Goal: Task Accomplishment & Management: Complete application form

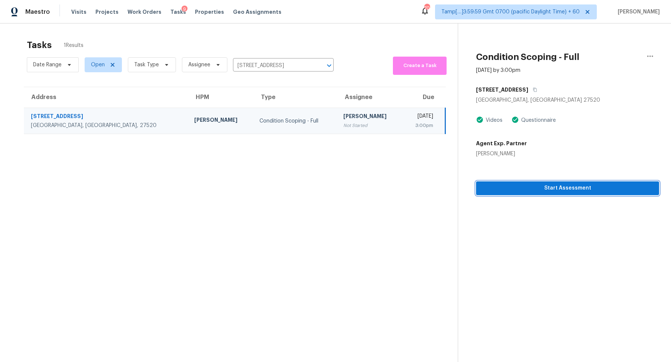
click at [514, 194] on button "Start Assessment" at bounding box center [567, 189] width 183 height 14
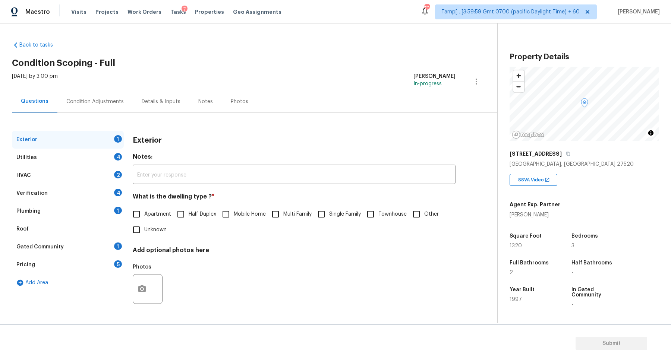
click at [339, 211] on span "Single Family" at bounding box center [345, 215] width 32 height 8
click at [329, 210] on input "Single Family" at bounding box center [322, 215] width 16 height 16
checkbox input "true"
click at [103, 157] on div "Utilities 4" at bounding box center [68, 158] width 112 height 18
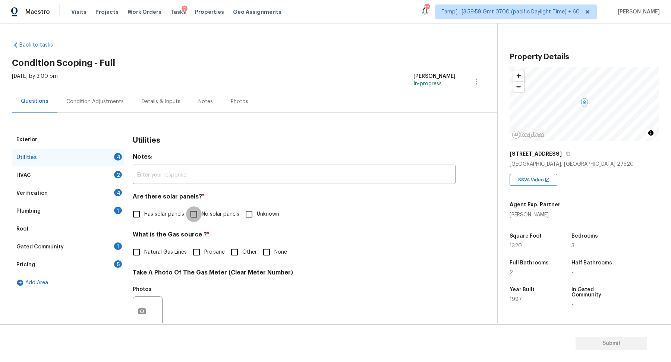
click at [200, 221] on input "No solar panels" at bounding box center [194, 215] width 16 height 16
checkbox input "true"
click at [167, 248] on label "Natural Gas Lines" at bounding box center [158, 253] width 58 height 16
click at [144, 248] on input "Natural Gas Lines" at bounding box center [137, 253] width 16 height 16
checkbox input "true"
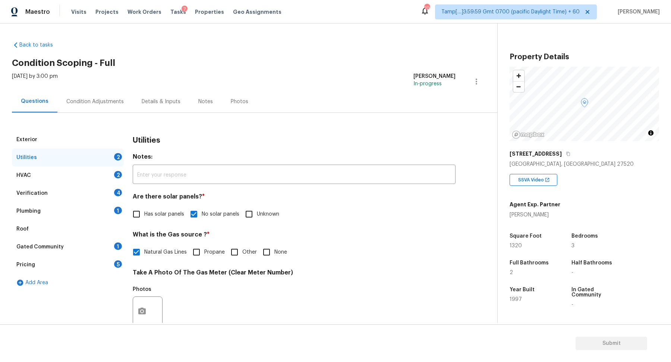
scroll to position [198, 0]
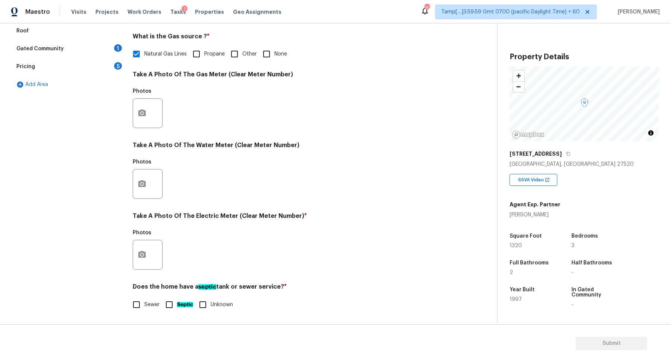
click at [150, 247] on div at bounding box center [148, 255] width 30 height 30
click at [145, 256] on icon "button" at bounding box center [141, 254] width 7 height 7
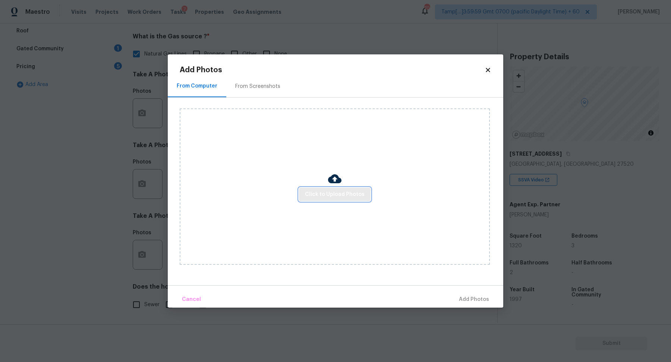
click at [324, 198] on span "Click to Upload Photos" at bounding box center [335, 194] width 60 height 9
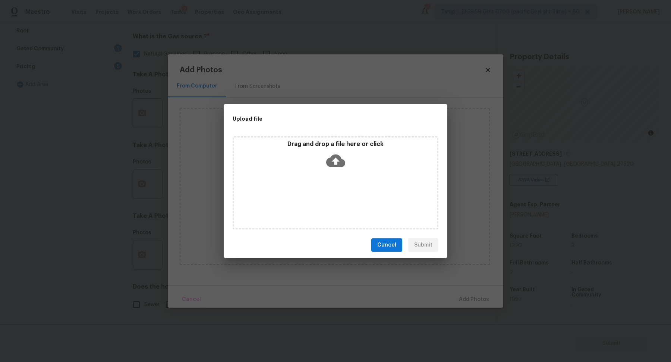
click at [336, 169] on icon at bounding box center [335, 160] width 19 height 19
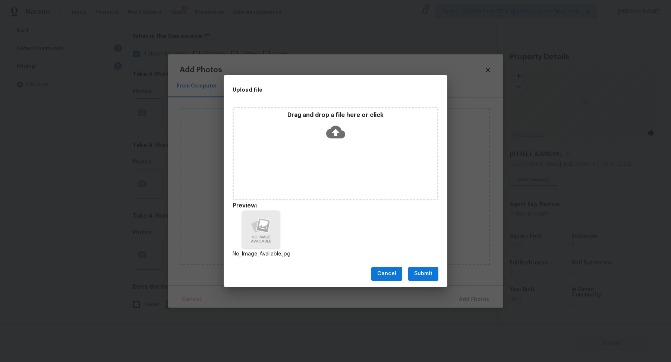
click at [421, 277] on span "Submit" at bounding box center [423, 274] width 18 height 9
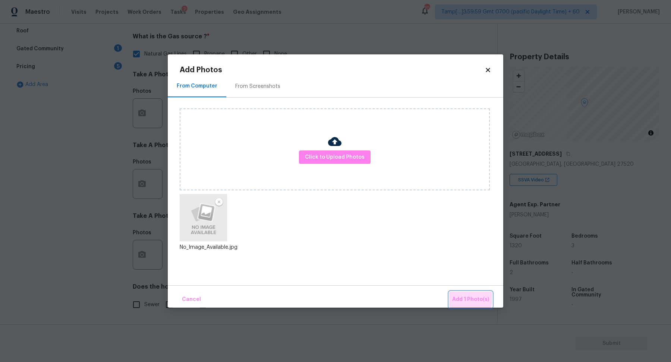
click at [459, 297] on span "Add 1 Photo(s)" at bounding box center [470, 299] width 37 height 9
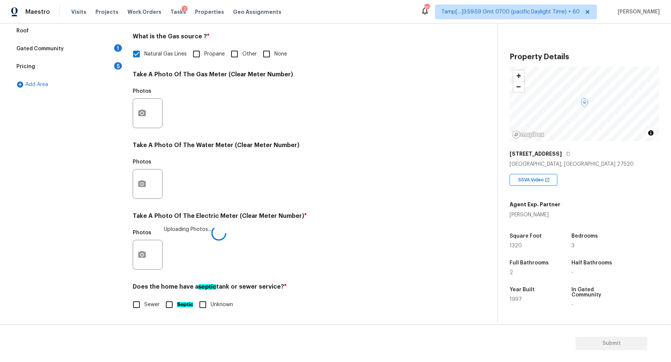
click at [125, 302] on div "Exterior Utilities 2 HVAC 2 Verification 4 Plumbing 1 Roof Gated Community 1 Pr…" at bounding box center [246, 127] width 468 height 389
click at [158, 298] on label "Sewer" at bounding box center [144, 305] width 31 height 16
click at [144, 298] on input "Sewer" at bounding box center [137, 305] width 16 height 16
checkbox input "true"
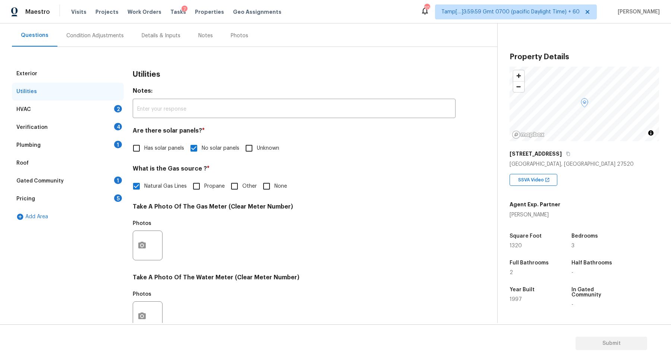
click at [109, 105] on div "HVAC 2" at bounding box center [68, 110] width 112 height 18
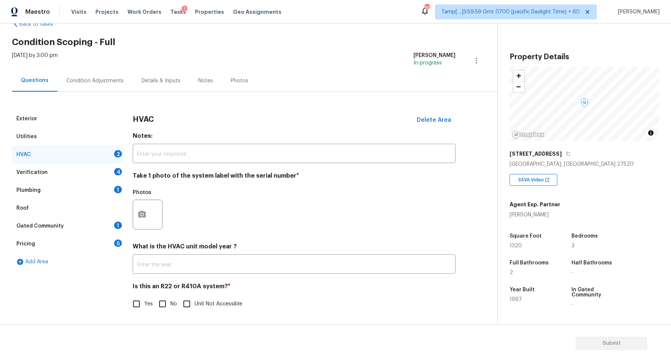
scroll to position [21, 0]
click at [138, 215] on icon "button" at bounding box center [142, 215] width 9 height 9
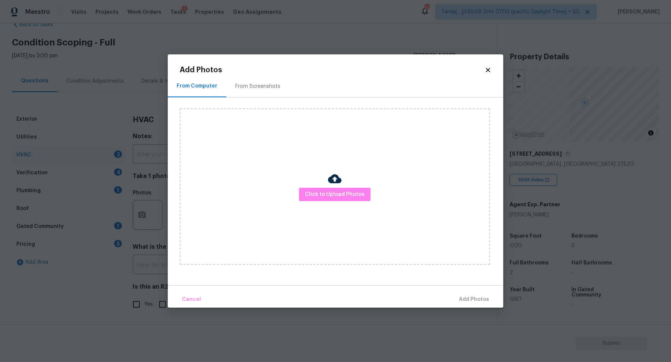
click at [318, 203] on div "Click to Upload Photos" at bounding box center [335, 187] width 310 height 157
click at [324, 199] on span "Click to Upload Photos" at bounding box center [335, 194] width 60 height 9
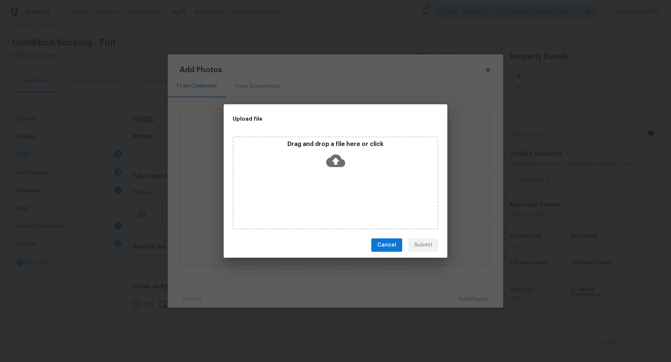
click at [348, 165] on div "Drag and drop a file here or click" at bounding box center [336, 157] width 204 height 32
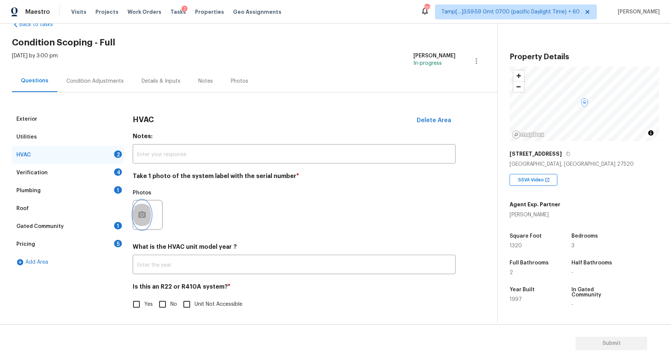
click at [144, 212] on icon "button" at bounding box center [141, 214] width 7 height 7
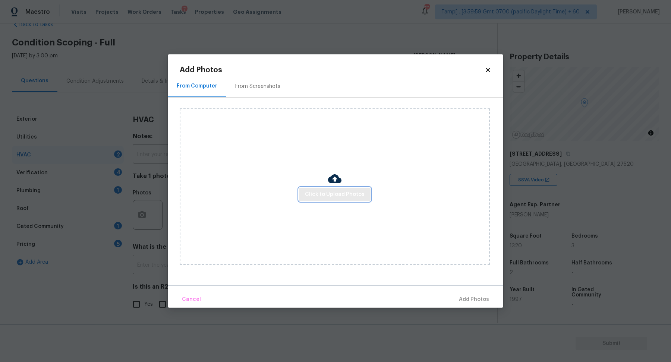
click at [315, 196] on span "Click to Upload Photos" at bounding box center [335, 194] width 60 height 9
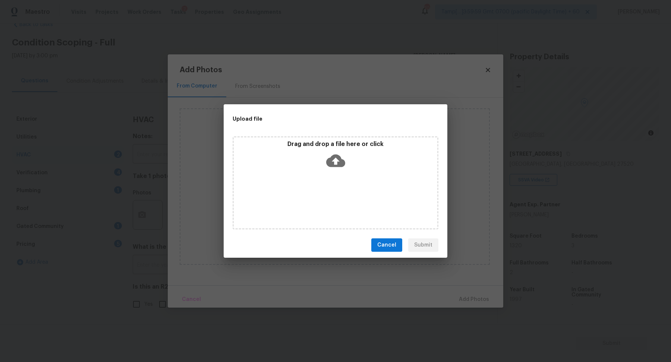
click at [332, 166] on icon at bounding box center [335, 161] width 19 height 13
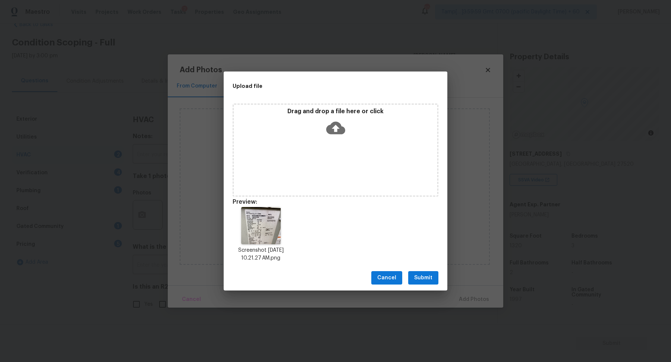
click at [426, 272] on button "Submit" at bounding box center [423, 278] width 30 height 14
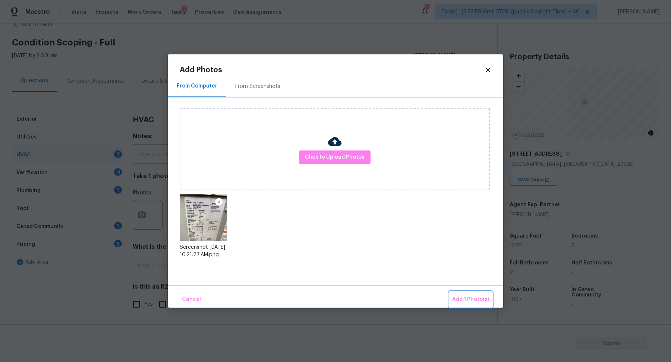
click at [469, 300] on span "Add 1 Photo(s)" at bounding box center [470, 299] width 37 height 9
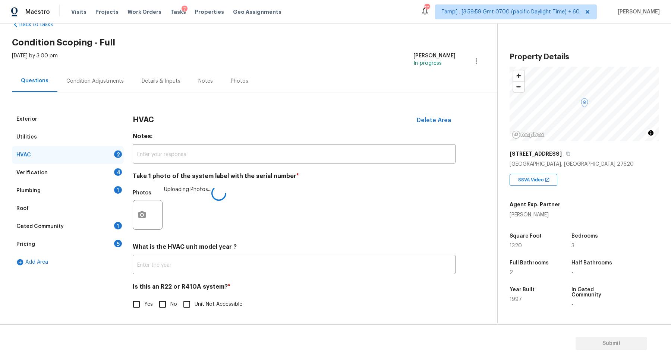
click at [163, 304] on input "No" at bounding box center [163, 305] width 16 height 16
checkbox input "true"
click at [190, 211] on img at bounding box center [181, 215] width 30 height 30
click at [141, 304] on input "Yes" at bounding box center [137, 305] width 16 height 16
checkbox input "true"
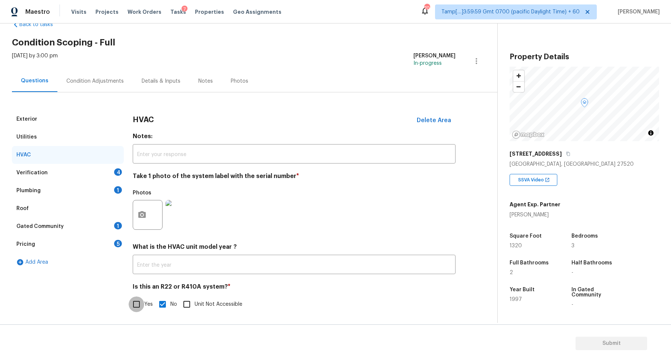
checkbox input "false"
click at [114, 174] on div "4" at bounding box center [118, 172] width 8 height 7
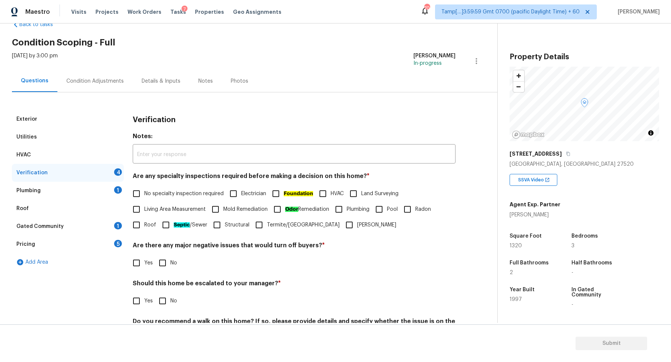
click at [135, 196] on input "No specialty inspection required" at bounding box center [137, 194] width 16 height 16
checkbox input "true"
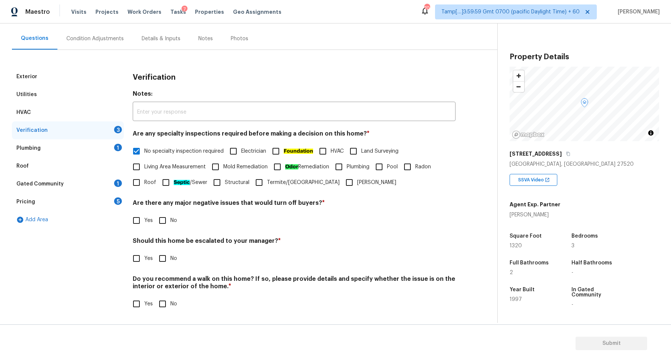
scroll to position [62, 0]
click at [166, 218] on input "No" at bounding box center [163, 222] width 16 height 16
checkbox input "true"
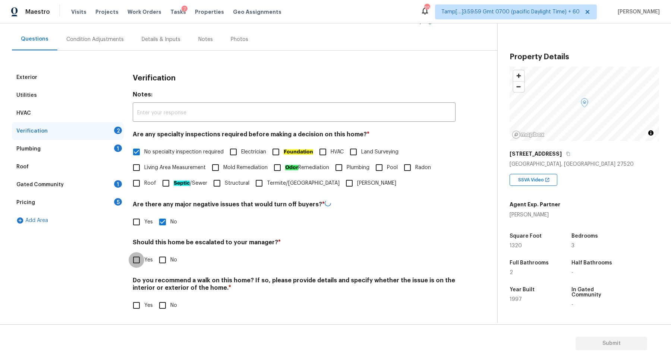
click at [135, 253] on input "Yes" at bounding box center [137, 260] width 16 height 16
checkbox input "true"
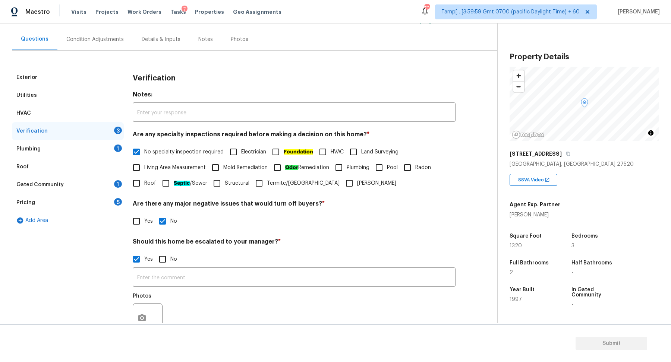
scroll to position [109, 0]
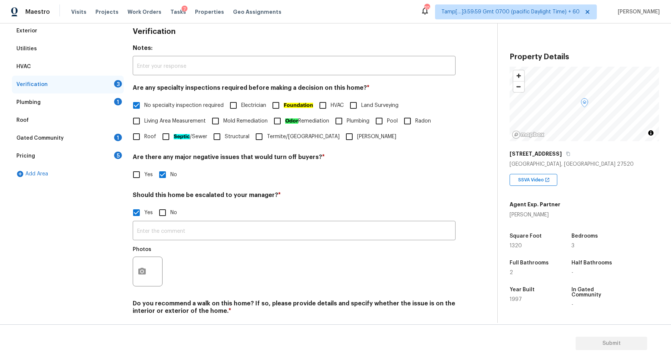
click at [156, 261] on div at bounding box center [148, 272] width 30 height 30
click at [133, 276] on div at bounding box center [148, 272] width 31 height 30
click at [156, 268] on div at bounding box center [148, 272] width 30 height 30
click at [152, 268] on div at bounding box center [148, 272] width 30 height 30
click at [150, 270] on button "button" at bounding box center [142, 271] width 18 height 29
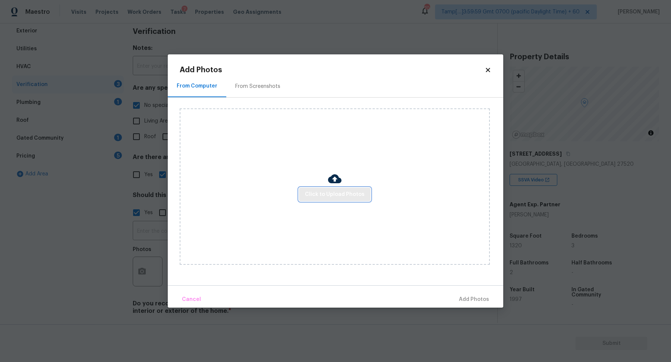
click at [322, 194] on span "Click to Upload Photos" at bounding box center [335, 194] width 60 height 9
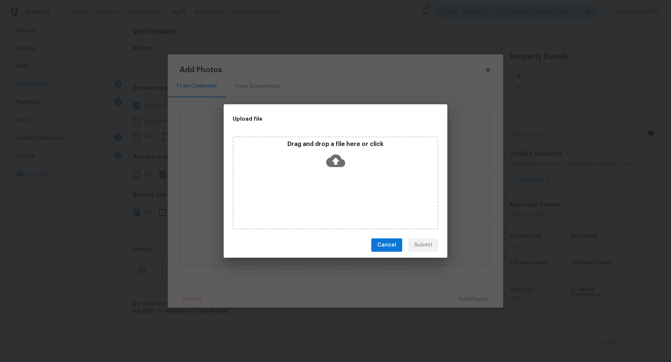
click at [343, 171] on div "Drag and drop a file here or click" at bounding box center [336, 157] width 204 height 32
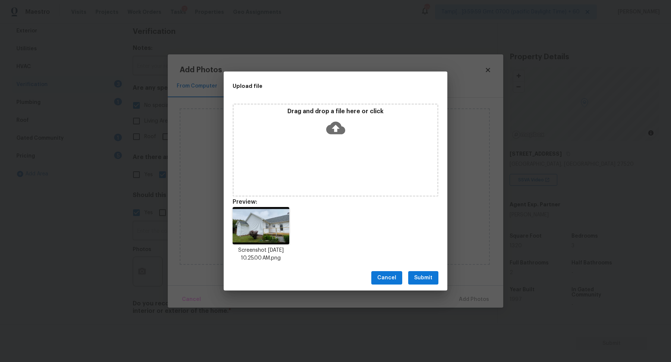
click at [414, 272] on button "Submit" at bounding box center [423, 278] width 30 height 14
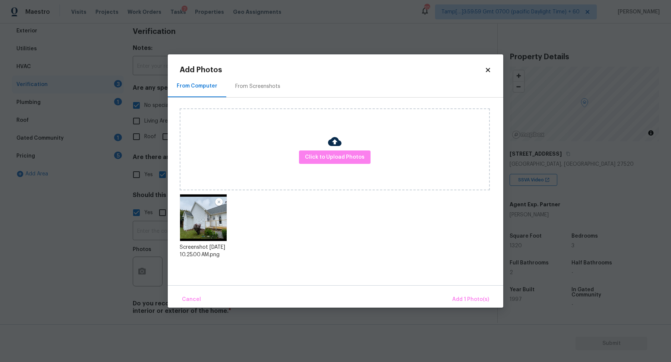
click at [450, 294] on div "Cancel Add 1 Photo(s)" at bounding box center [336, 297] width 336 height 22
click at [464, 296] on span "Add 1 Photo(s)" at bounding box center [470, 299] width 37 height 9
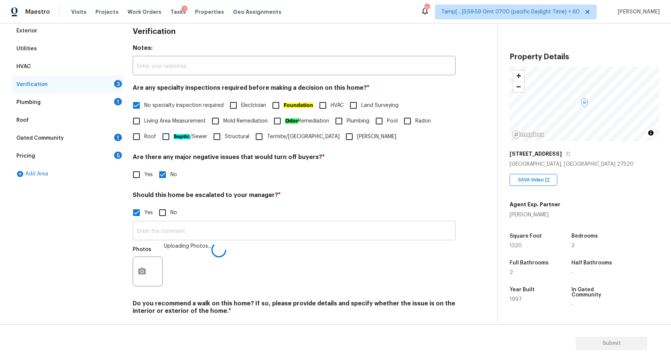
click at [239, 223] on input "text" at bounding box center [294, 232] width 323 height 18
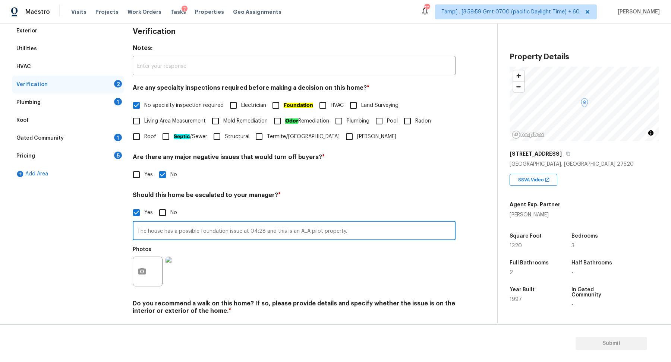
scroll to position [133, 0]
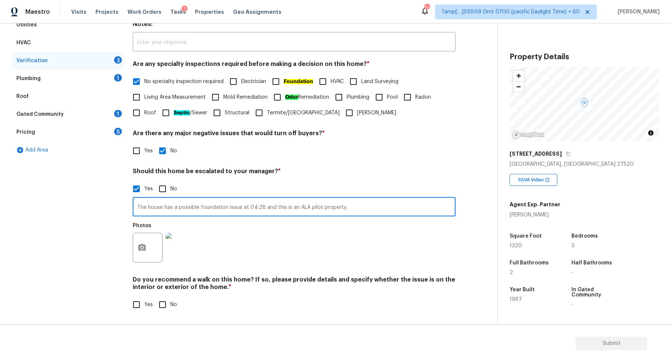
type input "The house has a possible foundation issue at 04:28 and this is an ALA pilot pro…"
click at [165, 307] on input "No" at bounding box center [163, 305] width 16 height 16
checkbox input "true"
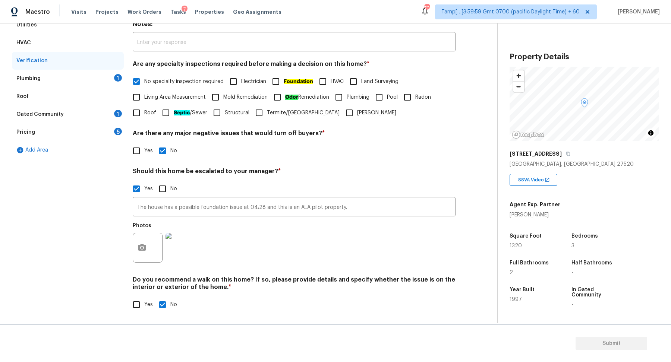
scroll to position [67, 0]
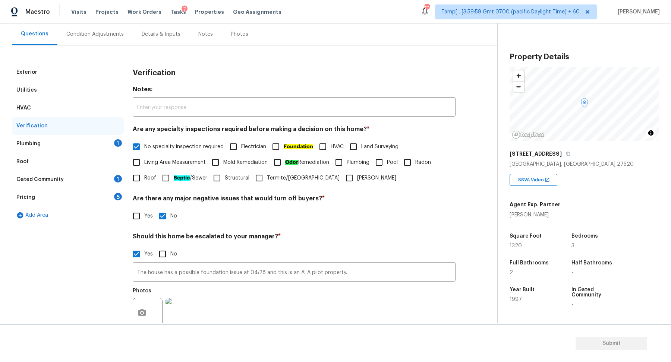
click at [102, 140] on div "Plumbing 1" at bounding box center [68, 144] width 112 height 18
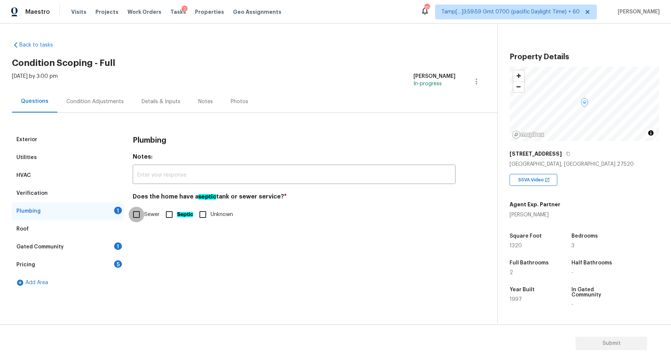
click at [142, 211] on input "Sewer" at bounding box center [137, 215] width 16 height 16
checkbox input "true"
click at [116, 235] on div "Roof" at bounding box center [68, 229] width 112 height 18
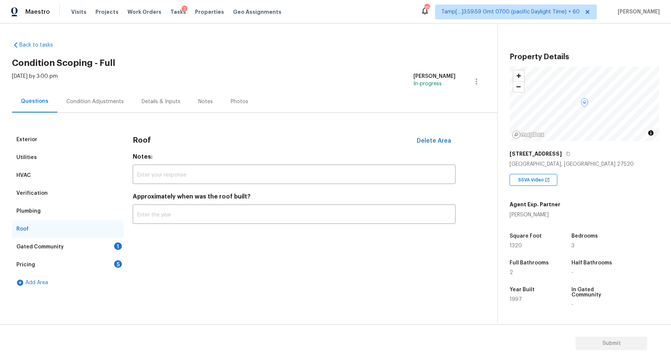
click at [115, 239] on div "Gated Community 1" at bounding box center [68, 247] width 112 height 18
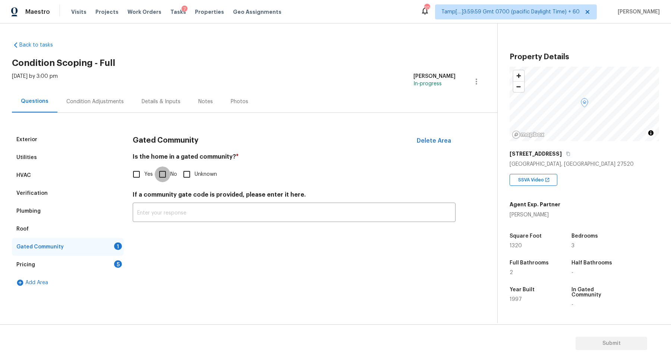
click at [168, 177] on input "No" at bounding box center [163, 175] width 16 height 16
checkbox input "true"
click at [111, 260] on div "Pricing 5" at bounding box center [68, 265] width 112 height 18
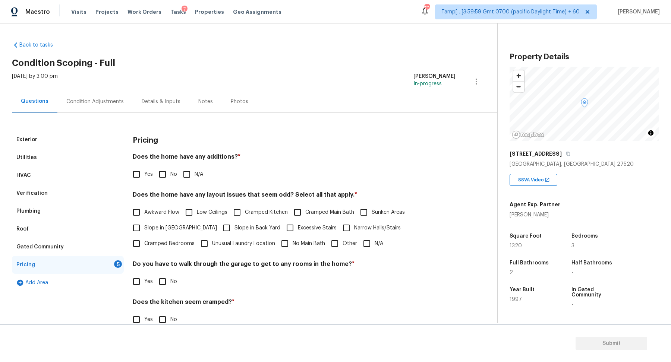
click at [158, 172] on input "No" at bounding box center [163, 175] width 16 height 16
checkbox input "true"
click at [155, 232] on span "Slope in [GEOGRAPHIC_DATA]" at bounding box center [180, 228] width 73 height 8
click at [144, 232] on input "Slope in [GEOGRAPHIC_DATA]" at bounding box center [137, 228] width 16 height 16
checkbox input "true"
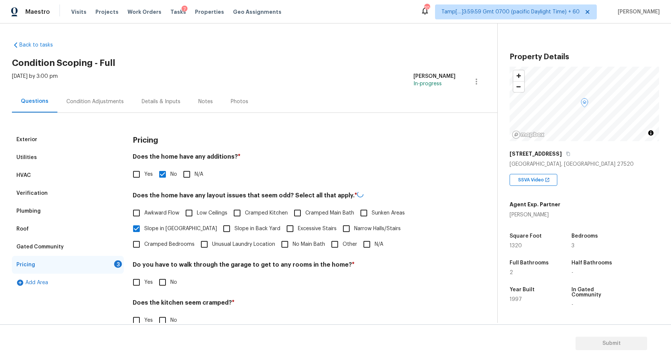
click at [235, 232] on span "Slope in Back Yard" at bounding box center [258, 229] width 46 height 8
click at [233, 232] on input "Slope in Back Yard" at bounding box center [227, 229] width 16 height 16
checkbox input "true"
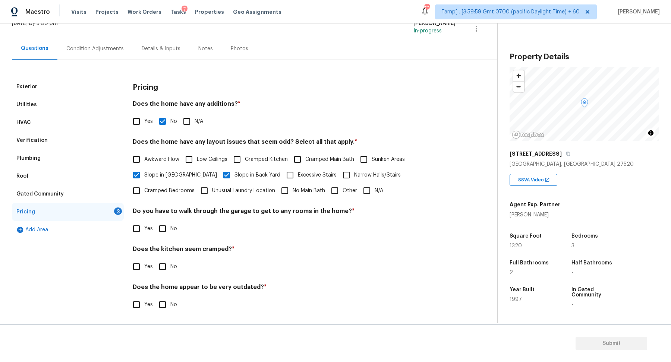
click at [168, 237] on div "Pricing Does the home have any additions? * Yes No N/A Does the home have any l…" at bounding box center [294, 200] width 323 height 244
click at [167, 237] on div "Pricing Does the home have any additions? * Yes No N/A Does the home have any l…" at bounding box center [294, 200] width 323 height 244
click at [164, 233] on input "No" at bounding box center [163, 229] width 16 height 16
checkbox input "true"
click at [155, 259] on input "No" at bounding box center [163, 267] width 16 height 16
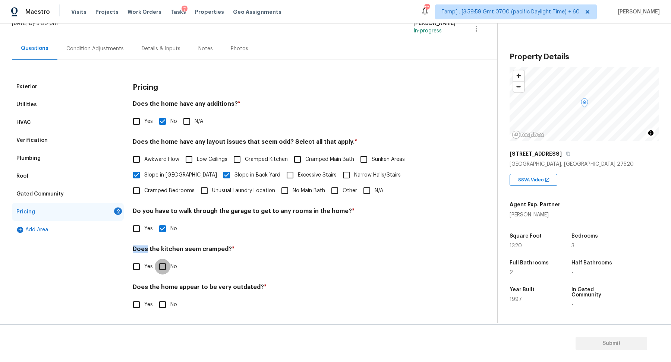
checkbox input "true"
click at [155, 298] on input "No" at bounding box center [163, 306] width 16 height 16
checkbox input "true"
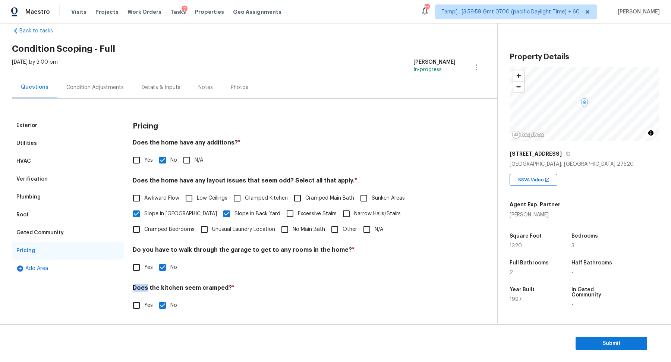
scroll to position [0, 0]
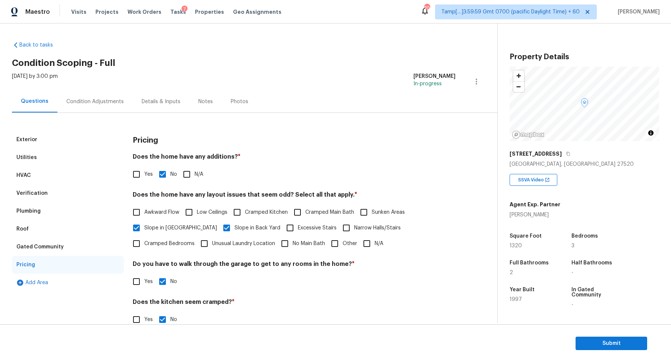
click at [109, 106] on div "Condition Adjustments" at bounding box center [94, 102] width 75 height 22
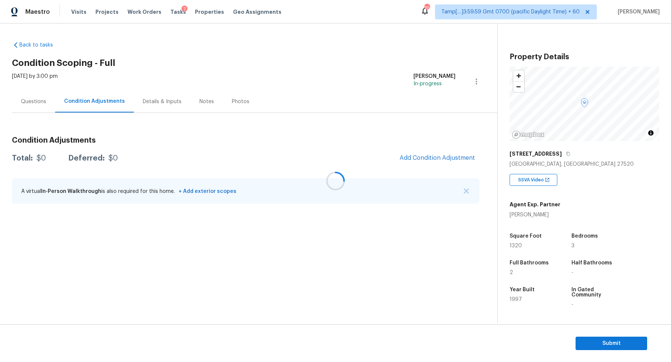
click at [409, 160] on div at bounding box center [335, 181] width 671 height 362
click at [430, 158] on span "Add Condition Adjustment" at bounding box center [437, 158] width 75 height 7
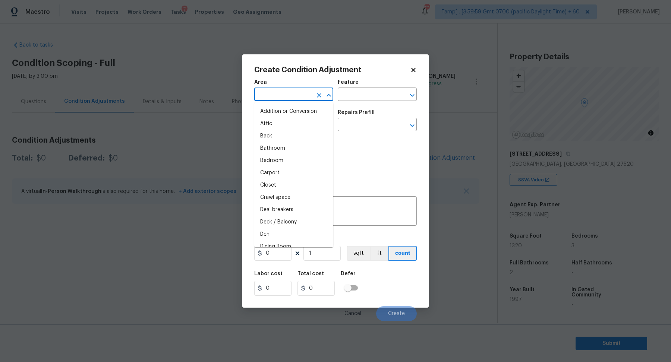
click at [279, 98] on input "text" at bounding box center [283, 95] width 58 height 12
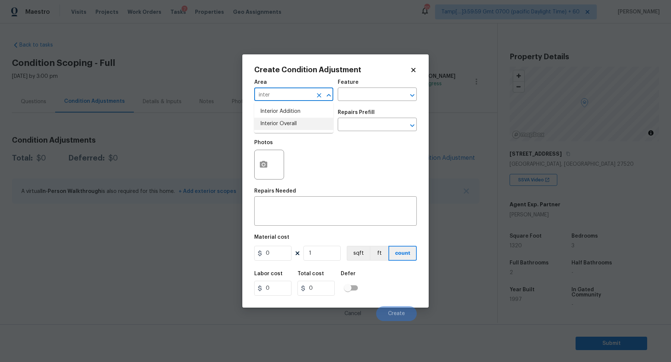
click at [290, 125] on li "Interior Overall" at bounding box center [293, 124] width 79 height 12
type input "Interior Overall"
click at [290, 125] on input "text" at bounding box center [283, 126] width 58 height 12
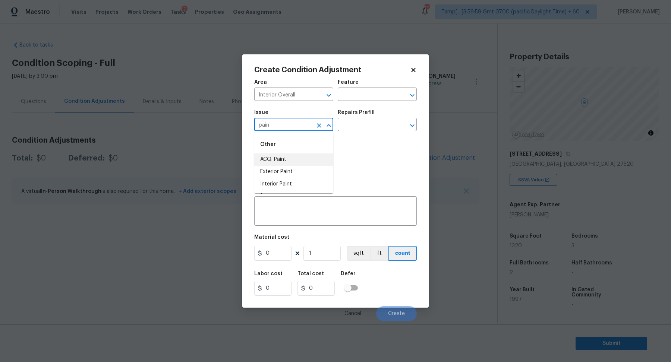
click at [306, 164] on li "ACQ: Paint" at bounding box center [293, 160] width 79 height 12
type input "ACQ: Paint"
click at [372, 128] on input "text" at bounding box center [367, 126] width 58 height 12
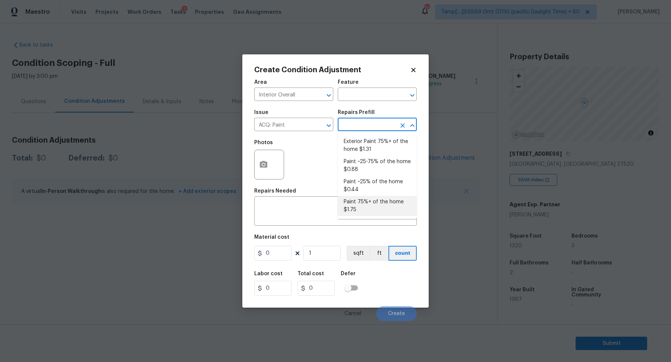
click at [370, 203] on li "Paint 75%+ of the home $1.75" at bounding box center [377, 206] width 79 height 20
type input "Acquisition"
type textarea "Acquisition Scope: 75%+ of the home will likely require interior paint"
type input "1.75"
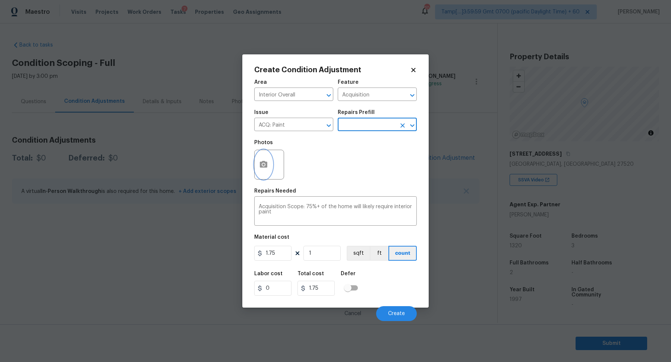
click at [268, 167] on button "button" at bounding box center [264, 164] width 18 height 29
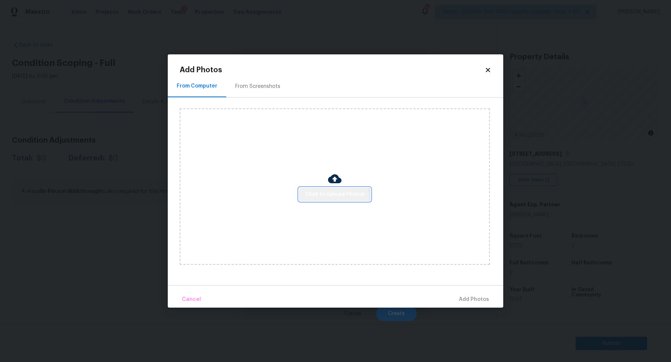
click at [320, 199] on button "Click to Upload Photos" at bounding box center [335, 195] width 72 height 14
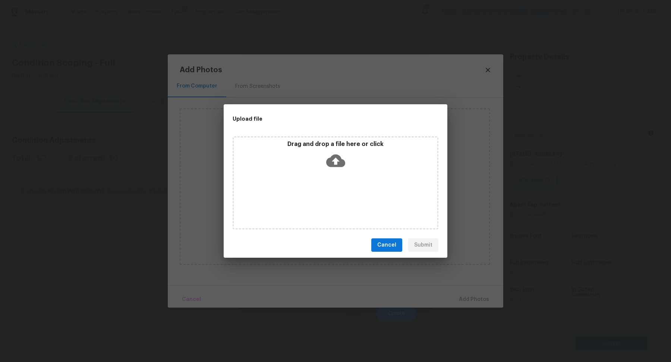
click at [349, 174] on div "Drag and drop a file here or click" at bounding box center [336, 182] width 206 height 93
